Goal: Register for event/course

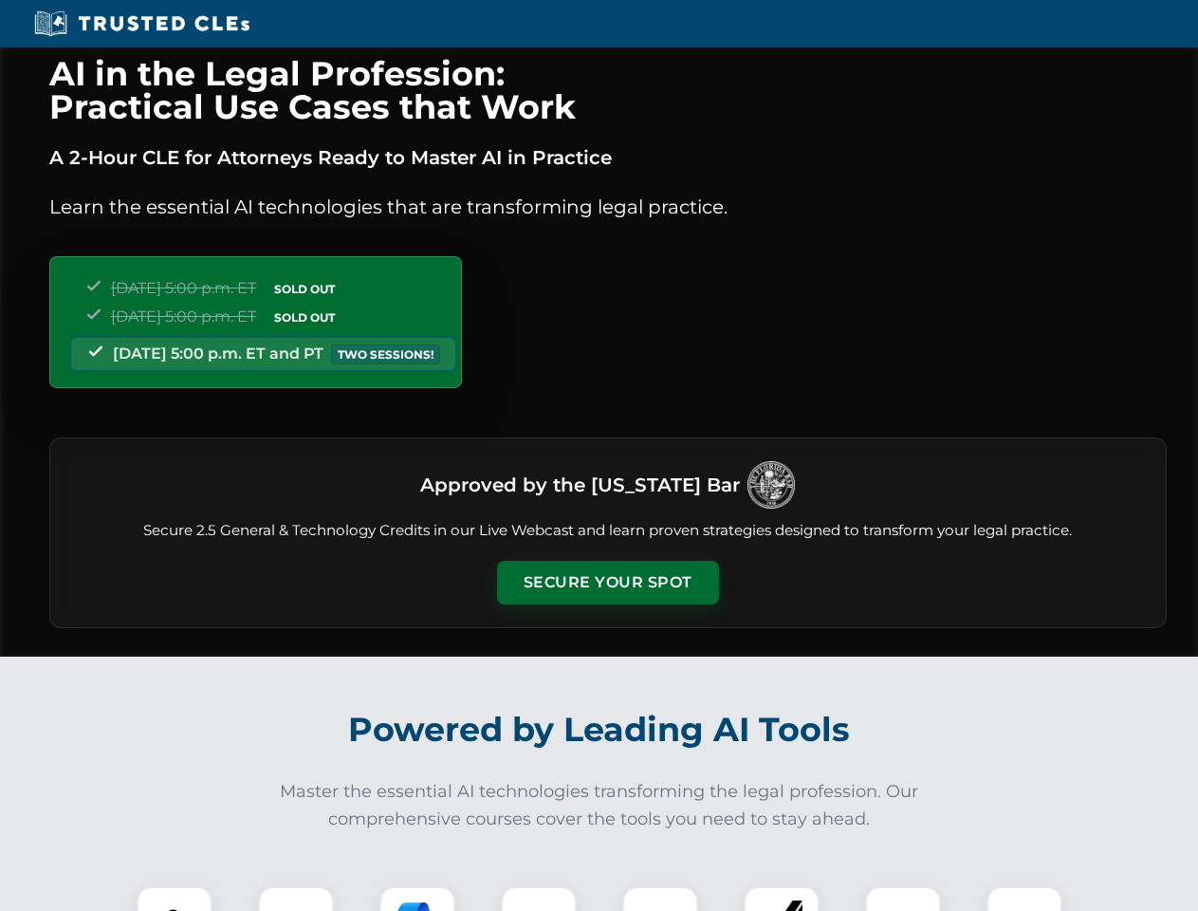
click at [607, 582] on button "Secure Your Spot" at bounding box center [608, 583] width 222 height 44
click at [175, 898] on img at bounding box center [174, 923] width 55 height 55
